Goal: Obtain resource: Obtain resource

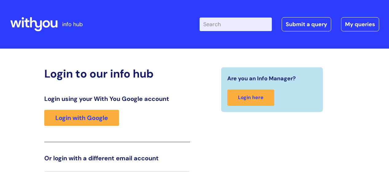
scroll to position [14, 0]
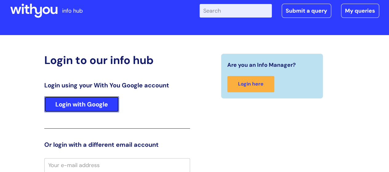
click at [81, 104] on link "Login with Google" at bounding box center [81, 104] width 75 height 16
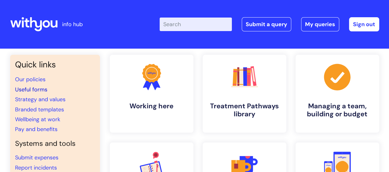
click at [40, 89] on link "Useful forms" at bounding box center [31, 89] width 32 height 7
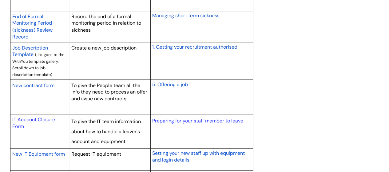
scroll to position [615, 0]
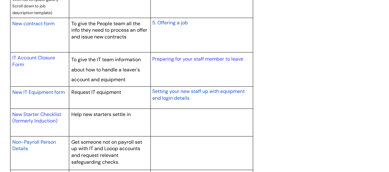
click at [47, 92] on span "New IT Equipment form" at bounding box center [38, 92] width 53 height 6
